Goal: Entertainment & Leisure: Consume media (video, audio)

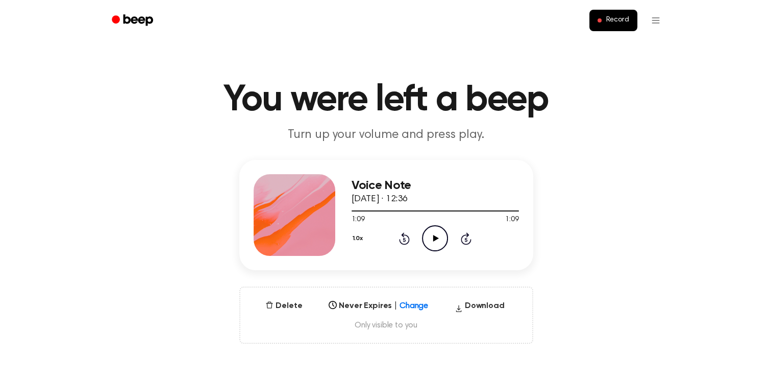
click at [435, 232] on icon "Play Audio" at bounding box center [435, 238] width 26 height 26
click at [372, 212] on div at bounding box center [435, 210] width 167 height 8
click at [359, 209] on div at bounding box center [435, 210] width 167 height 8
click at [437, 238] on icon at bounding box center [435, 238] width 5 height 7
click at [438, 239] on icon "Play Audio" at bounding box center [435, 238] width 26 height 26
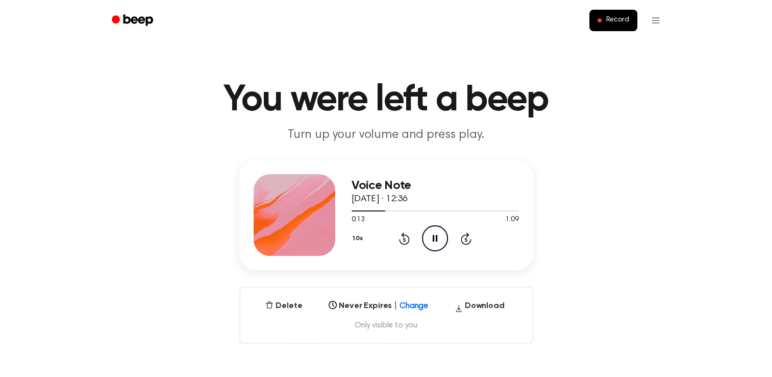
click at [439, 235] on icon "Pause Audio" at bounding box center [435, 238] width 26 height 26
click at [437, 246] on icon "Play Audio" at bounding box center [435, 238] width 26 height 26
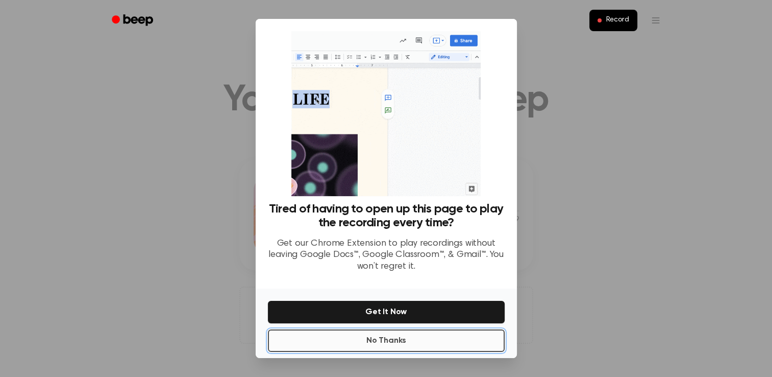
click at [430, 340] on button "No Thanks" at bounding box center [386, 340] width 237 height 22
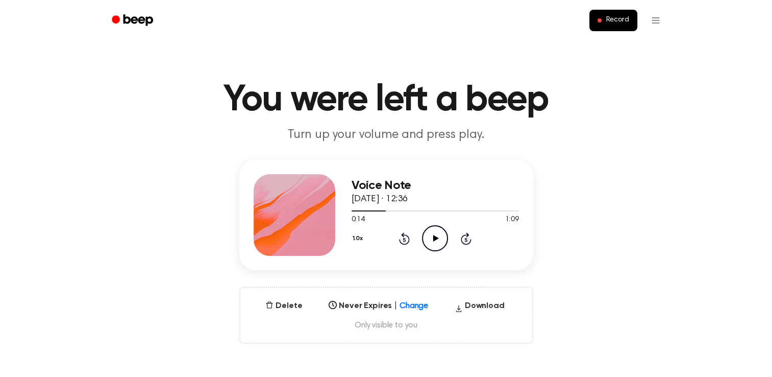
click at [434, 243] on icon "Play Audio" at bounding box center [435, 238] width 26 height 26
click at [431, 243] on icon "Pause Audio" at bounding box center [435, 238] width 26 height 26
click at [427, 239] on icon "Play Audio" at bounding box center [435, 238] width 26 height 26
click at [433, 246] on icon "Pause Audio" at bounding box center [435, 238] width 26 height 26
click at [432, 233] on icon "Play Audio" at bounding box center [435, 238] width 26 height 26
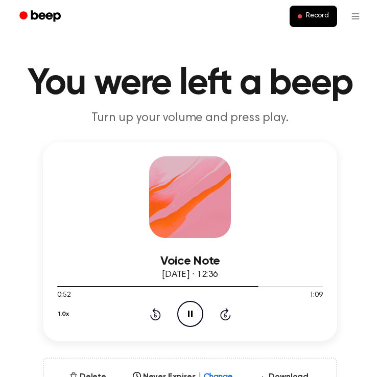
click at [193, 316] on icon "Pause Audio" at bounding box center [190, 314] width 26 height 26
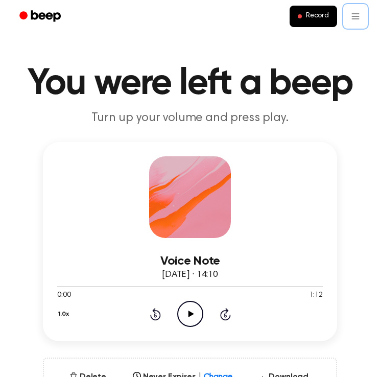
click at [313, 17] on span "Record" at bounding box center [317, 16] width 23 height 9
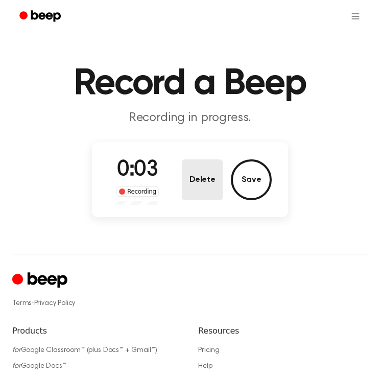
click at [209, 184] on button "Delete" at bounding box center [202, 179] width 41 height 41
